Goal: Information Seeking & Learning: Check status

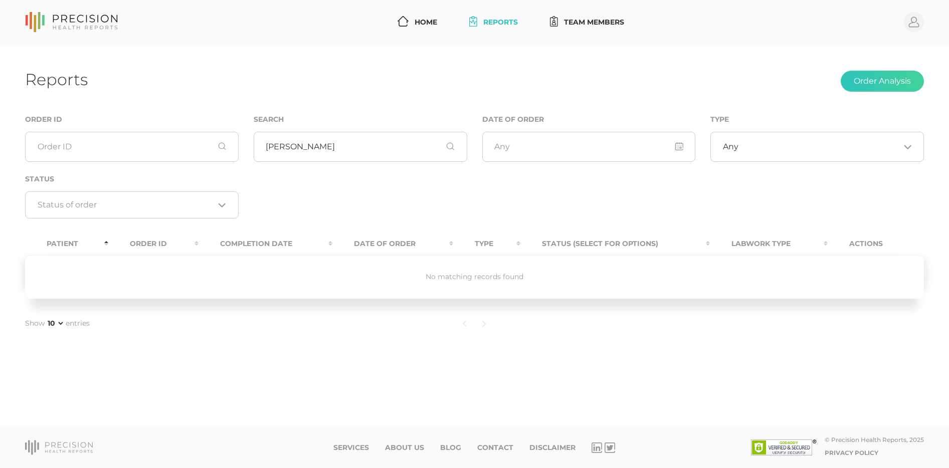
drag, startPoint x: 315, startPoint y: 143, endPoint x: 249, endPoint y: 145, distance: 66.2
click at [249, 145] on div "Search [PERSON_NAME]" at bounding box center [360, 143] width 229 height 60
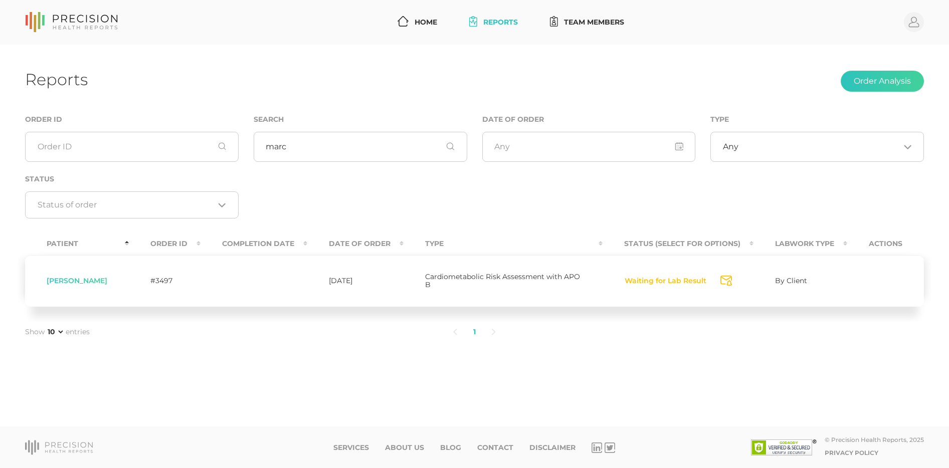
type input "marc"
click at [659, 279] on button "Waiting for Lab Result" at bounding box center [665, 281] width 83 height 10
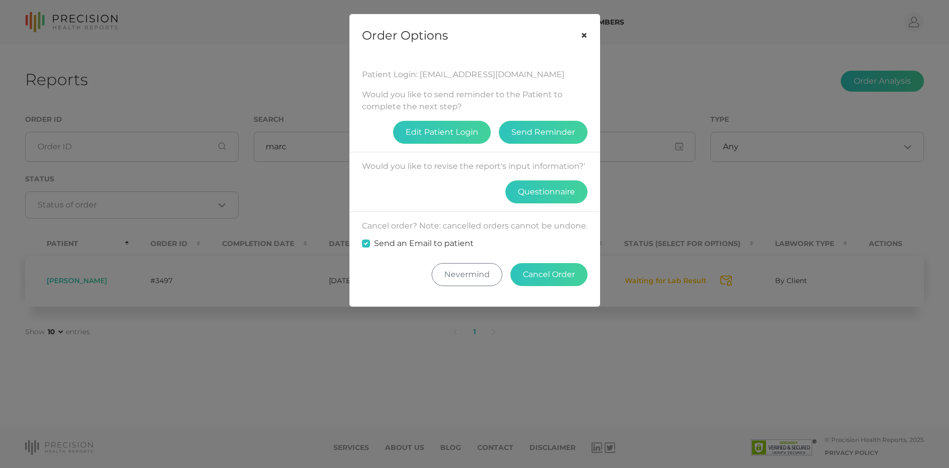
click at [583, 35] on button "×" at bounding box center [584, 36] width 31 height 42
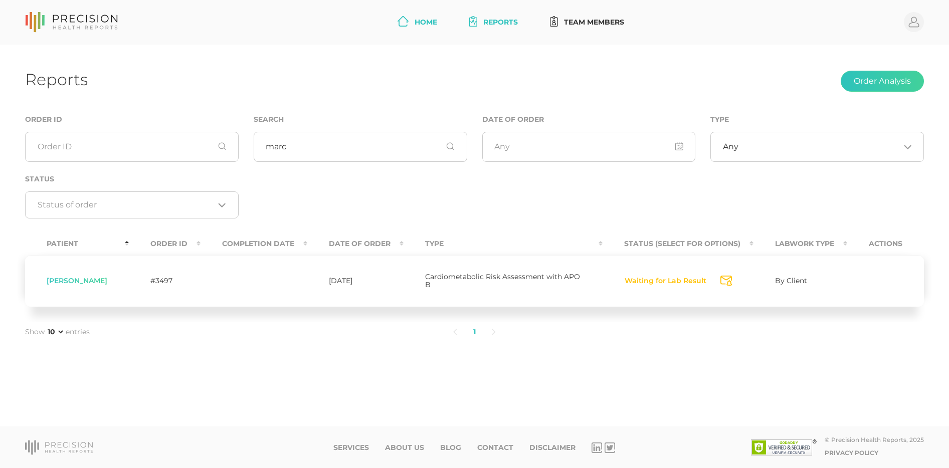
click at [423, 24] on link "Home" at bounding box center [418, 22] width 48 height 19
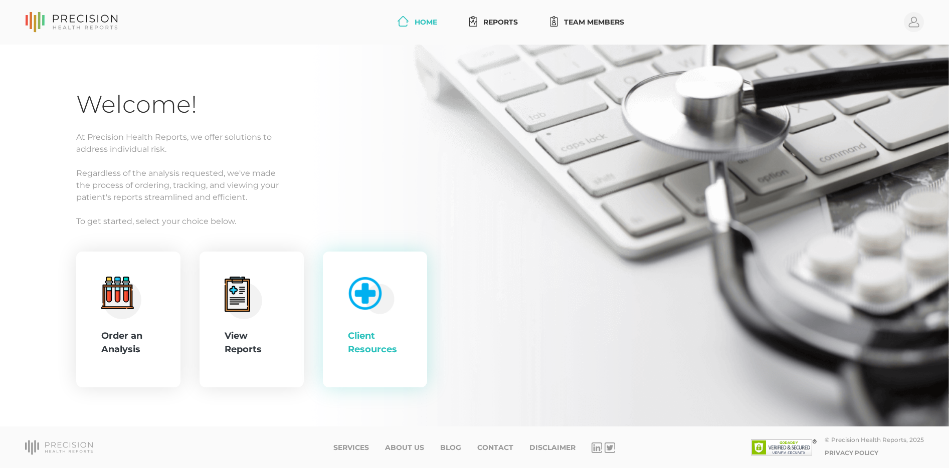
click at [387, 333] on div "Client Resources" at bounding box center [375, 342] width 54 height 27
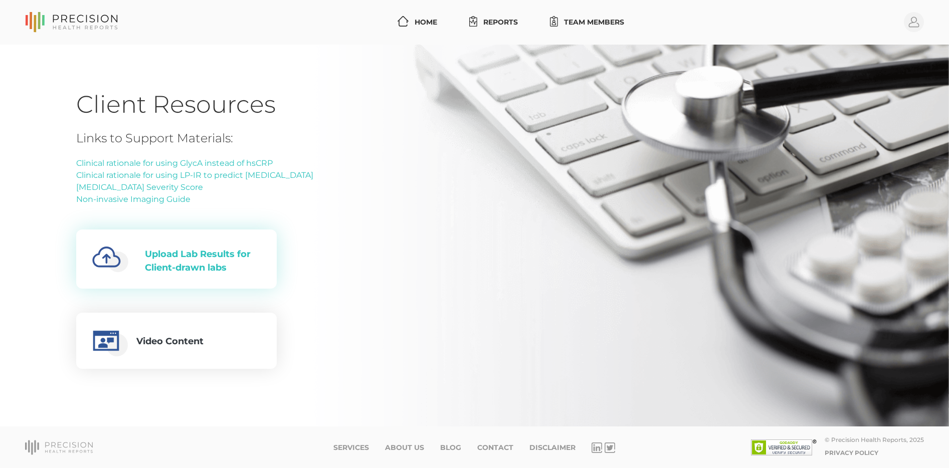
click at [237, 274] on div "Upload Lab Results for Client-drawn labs" at bounding box center [203, 261] width 116 height 27
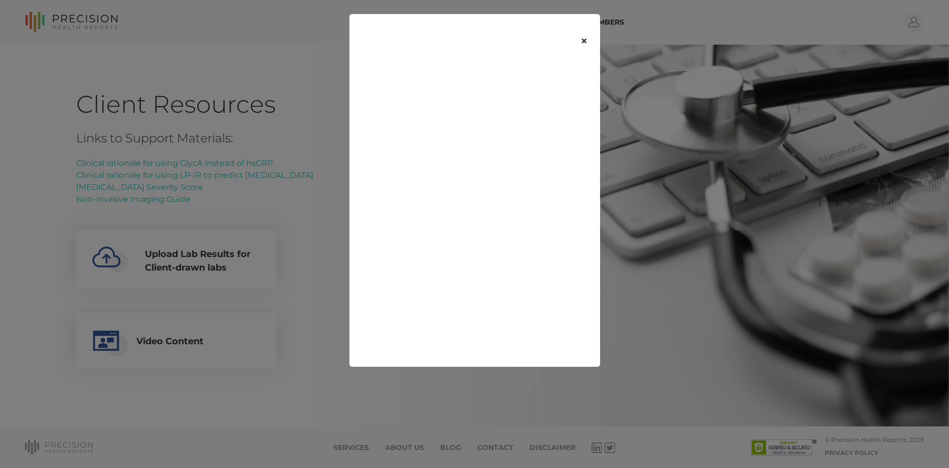
click at [584, 42] on button "×" at bounding box center [584, 41] width 31 height 42
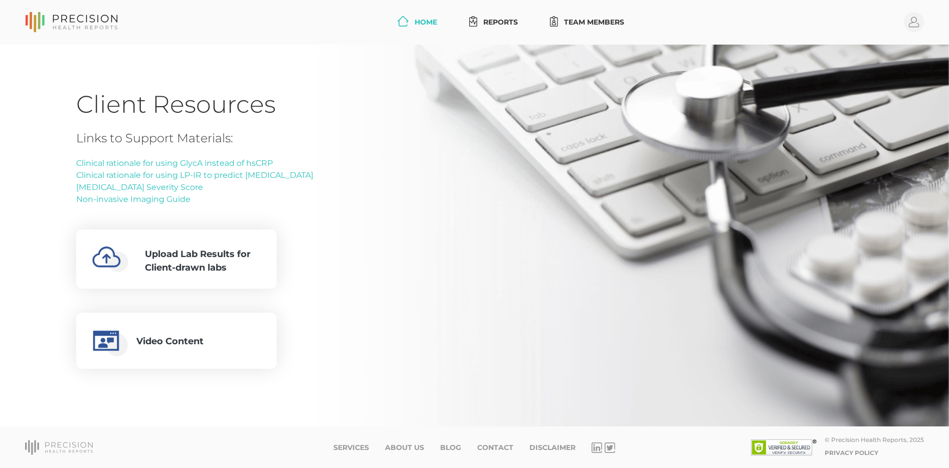
click at [403, 26] on icon at bounding box center [403, 21] width 11 height 11
